Goal: Task Accomplishment & Management: Complete application form

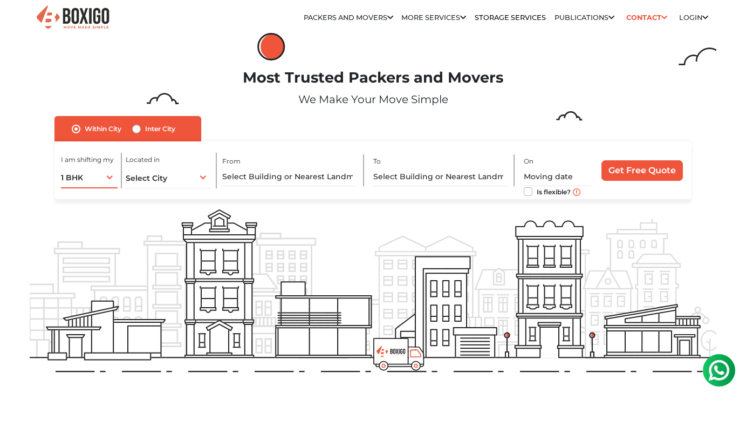
click at [93, 182] on div "1 BHK 1 BHK 2 BHK 3 BHK 3 + BHK FEW ITEMS" at bounding box center [89, 177] width 57 height 23
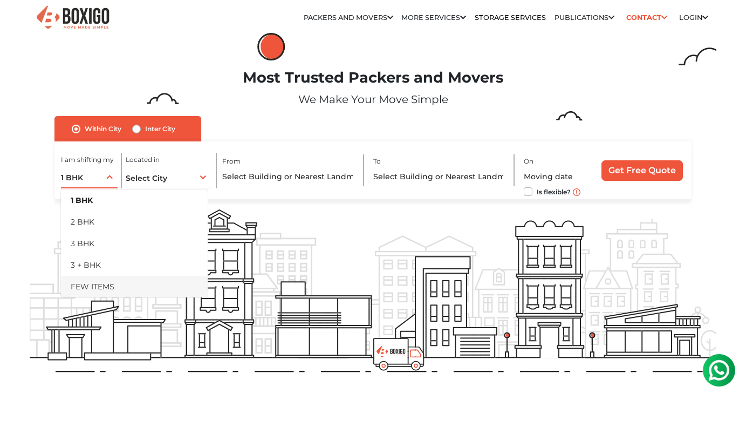
click at [101, 286] on li "FEW ITEMS" at bounding box center [134, 287] width 147 height 22
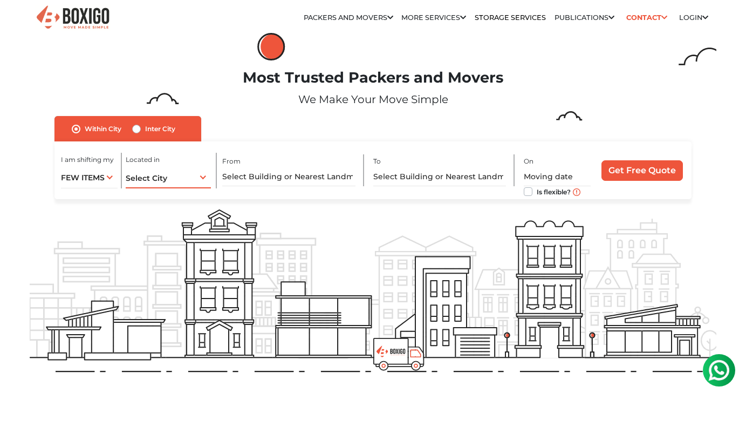
click at [135, 182] on span "Select City" at bounding box center [147, 178] width 42 height 10
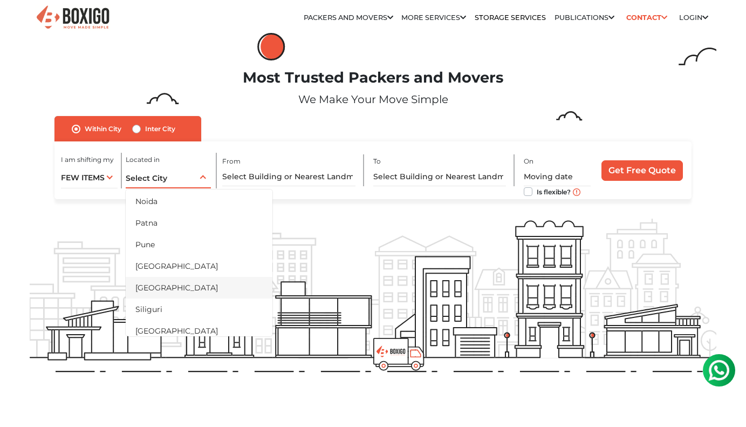
scroll to position [513, 0]
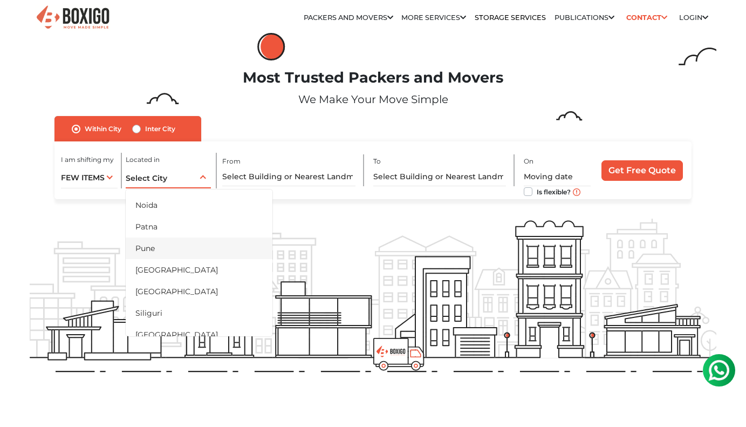
click at [142, 247] on li "Pune" at bounding box center [199, 248] width 147 height 22
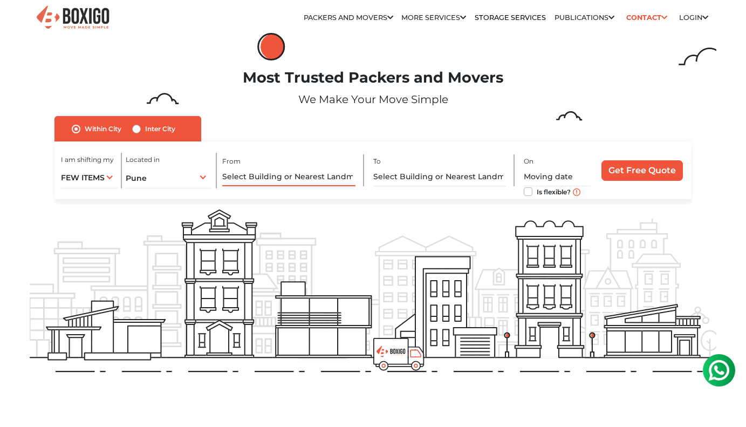
click at [264, 181] on input "text" at bounding box center [288, 176] width 133 height 19
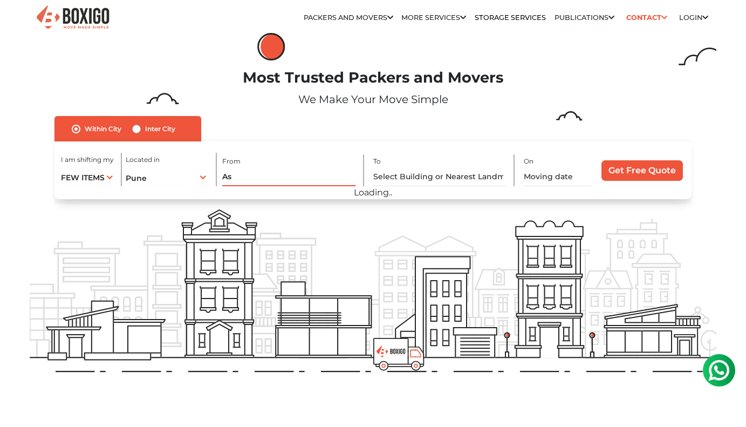
type input "A"
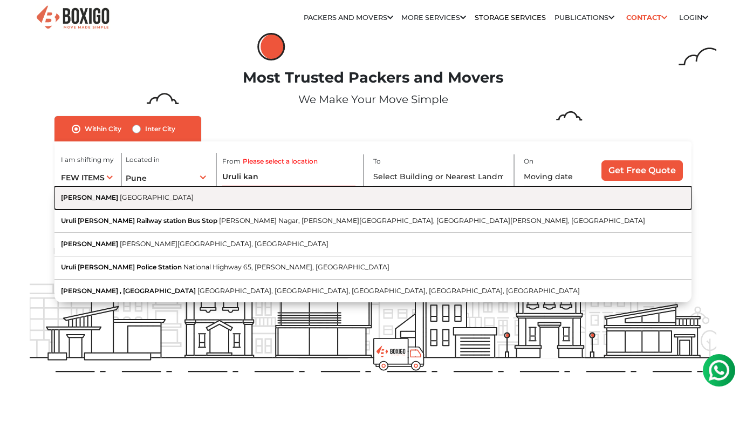
click at [125, 200] on span "[GEOGRAPHIC_DATA]" at bounding box center [157, 197] width 74 height 8
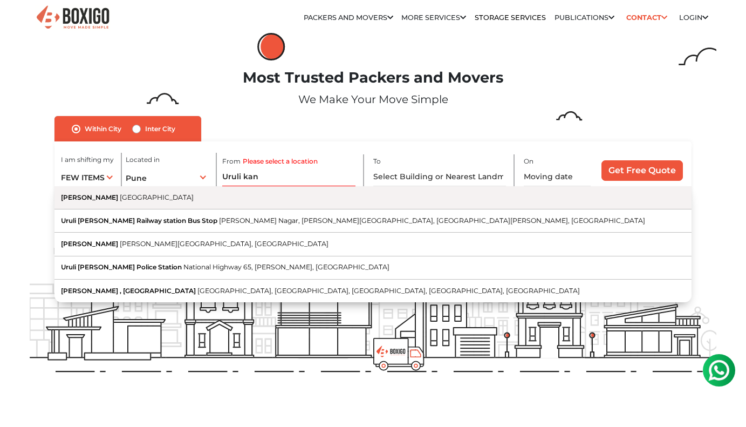
type input "[PERSON_NAME][GEOGRAPHIC_DATA], [GEOGRAPHIC_DATA]"
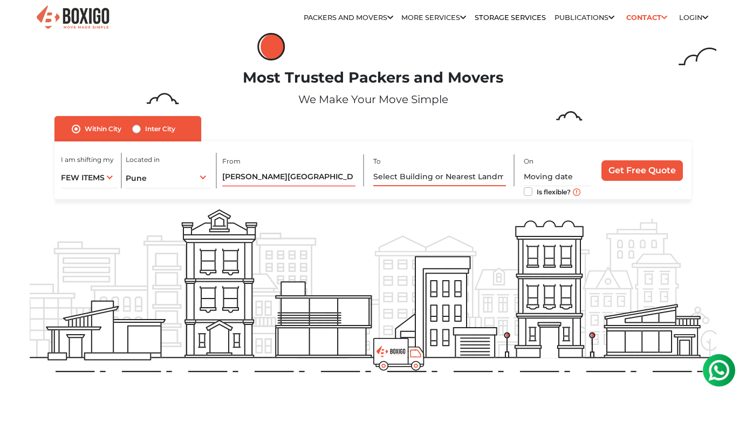
click at [430, 173] on input "text" at bounding box center [439, 176] width 133 height 19
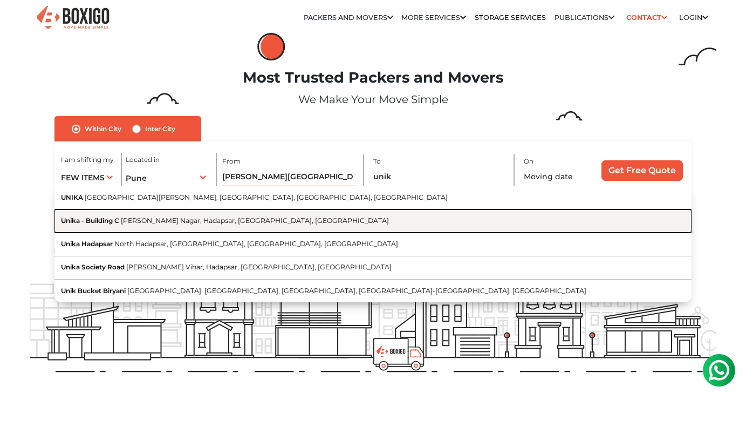
click at [226, 222] on span "[PERSON_NAME] Nagar, Hadapsar, [GEOGRAPHIC_DATA], [GEOGRAPHIC_DATA]" at bounding box center [255, 220] width 268 height 8
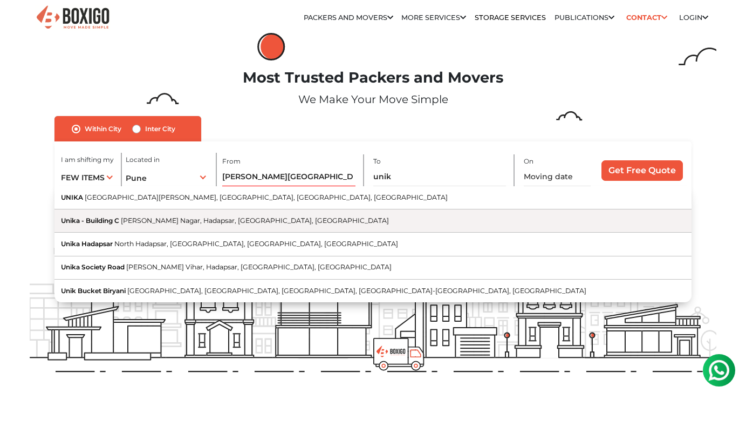
type input "Unika - [GEOGRAPHIC_DATA][PERSON_NAME], [GEOGRAPHIC_DATA], [GEOGRAPHIC_DATA], […"
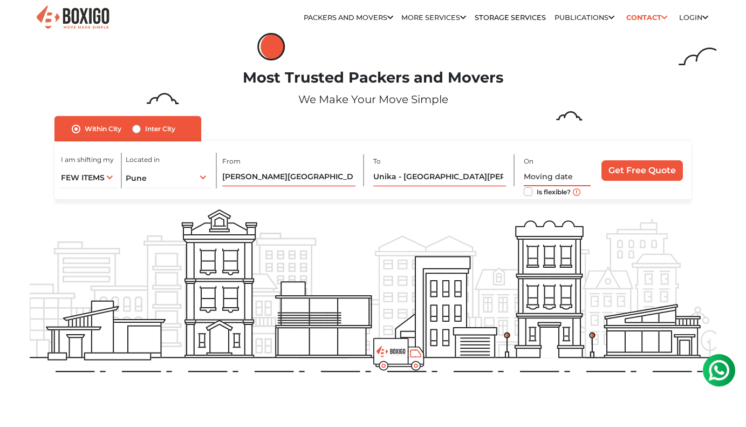
click at [556, 179] on input "text" at bounding box center [557, 176] width 67 height 19
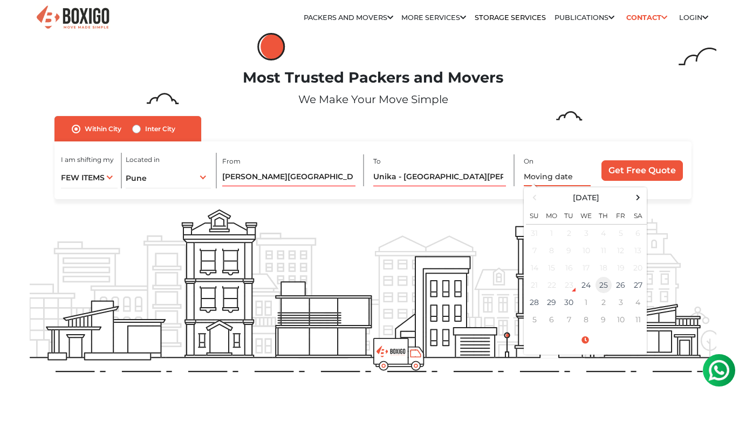
click at [609, 283] on td "25" at bounding box center [603, 284] width 17 height 17
type input "[DATE] 12:00 AM"
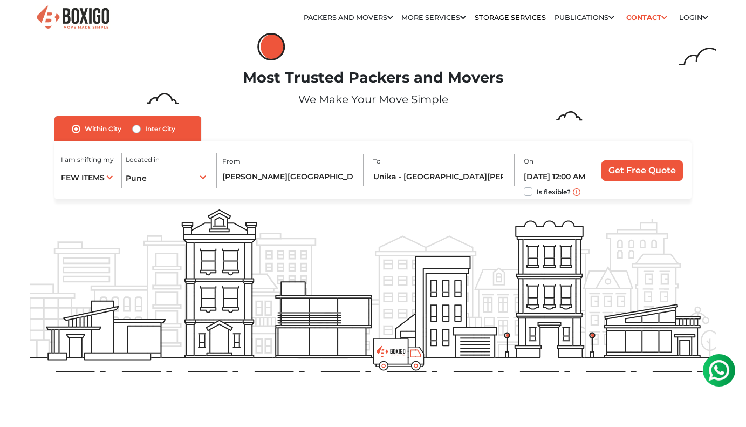
click at [537, 195] on label "Is flexible?" at bounding box center [554, 190] width 34 height 11
click at [533, 195] on input "Is flexible?" at bounding box center [528, 190] width 9 height 11
click at [537, 192] on label "Is flexible?" at bounding box center [554, 190] width 34 height 11
click at [532, 192] on input "Is flexible?" at bounding box center [528, 190] width 9 height 11
checkbox input "false"
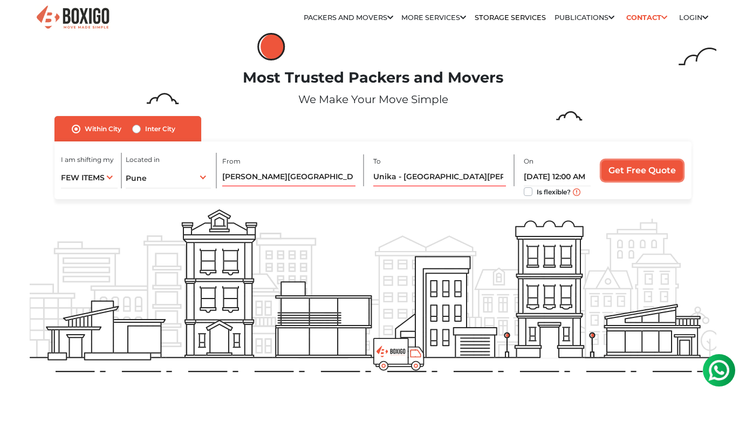
click at [640, 167] on input "Get Free Quote" at bounding box center [642, 170] width 81 height 21
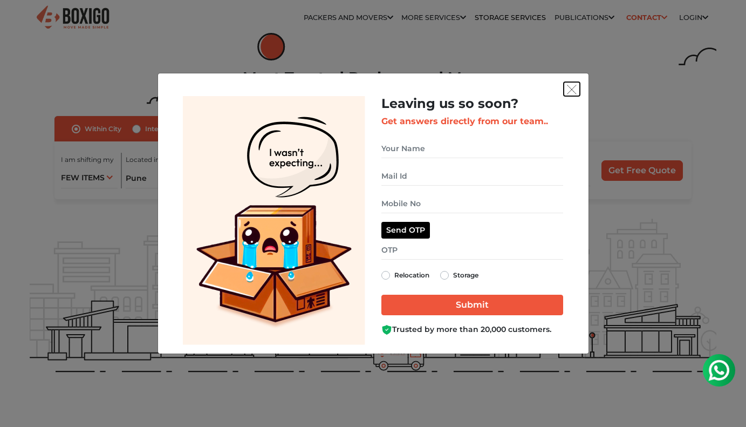
click at [574, 86] on img "get free quote dialog" at bounding box center [572, 90] width 10 height 10
